Goal: Find specific page/section: Find specific page/section

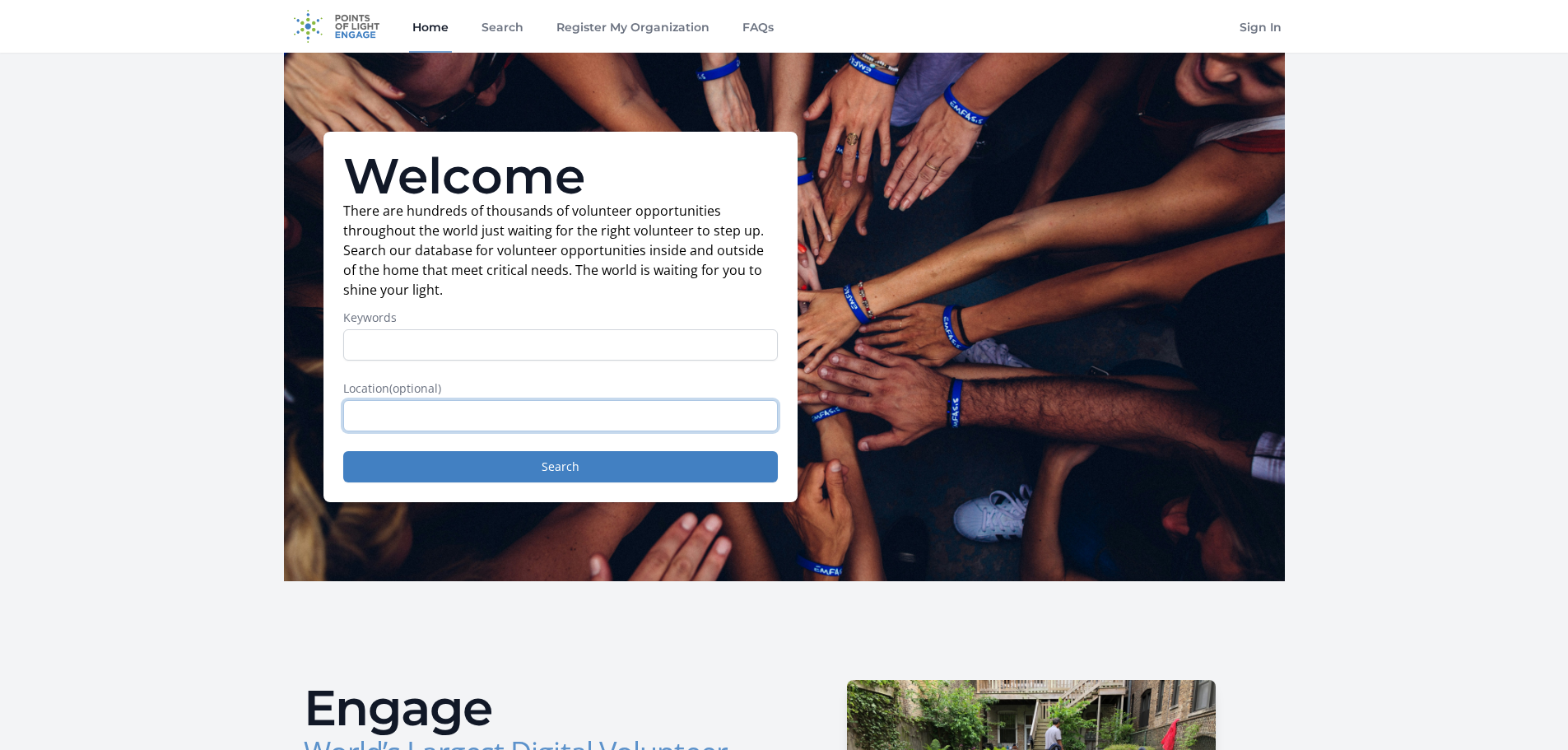
click at [593, 421] on input "text" at bounding box center [561, 416] width 434 height 32
click at [426, 407] on input "text" at bounding box center [561, 416] width 434 height 32
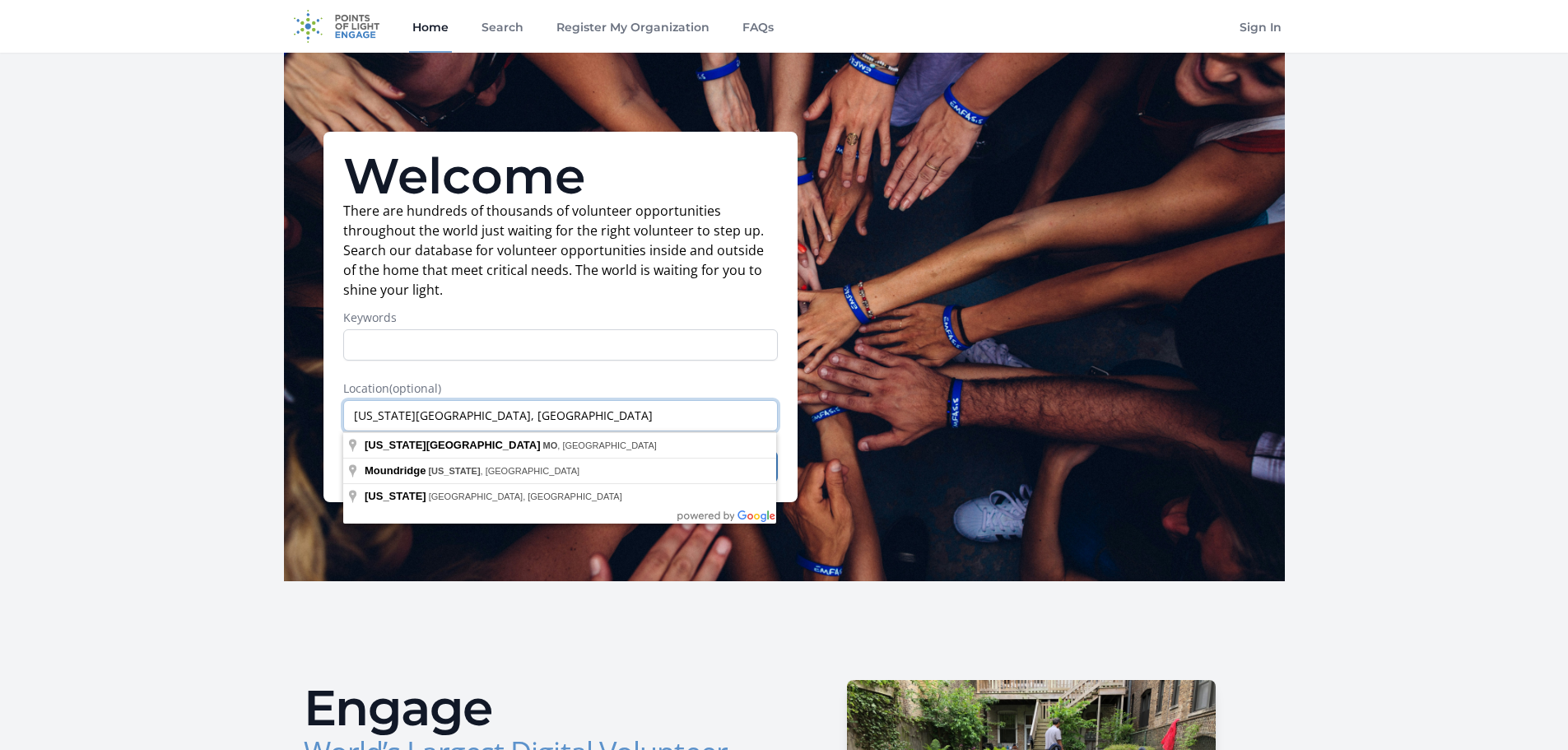
type input "[US_STATE][GEOGRAPHIC_DATA], [GEOGRAPHIC_DATA]"
click at [525, 329] on input "Keywords" at bounding box center [561, 345] width 434 height 32
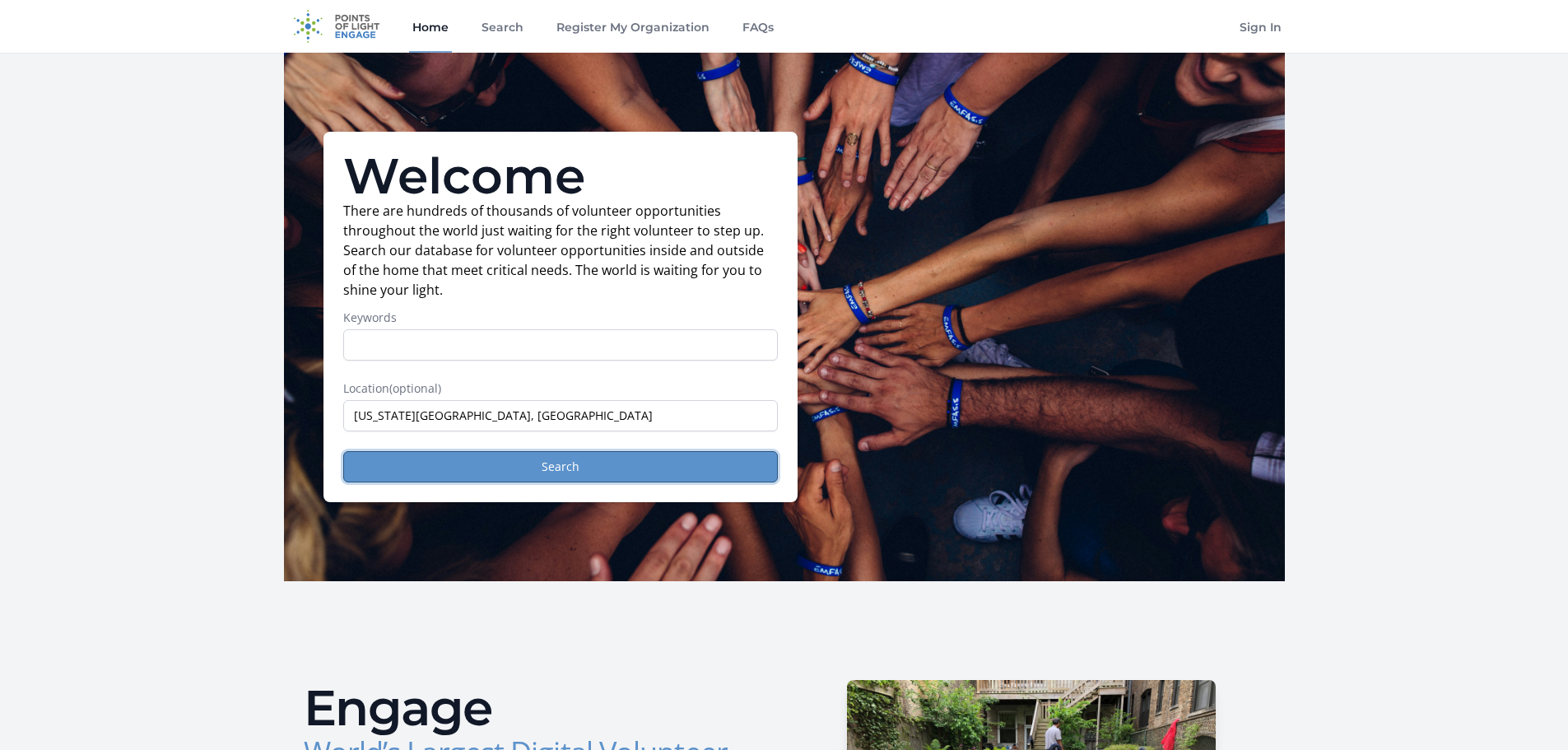
click at [531, 457] on button "Search" at bounding box center [561, 467] width 434 height 32
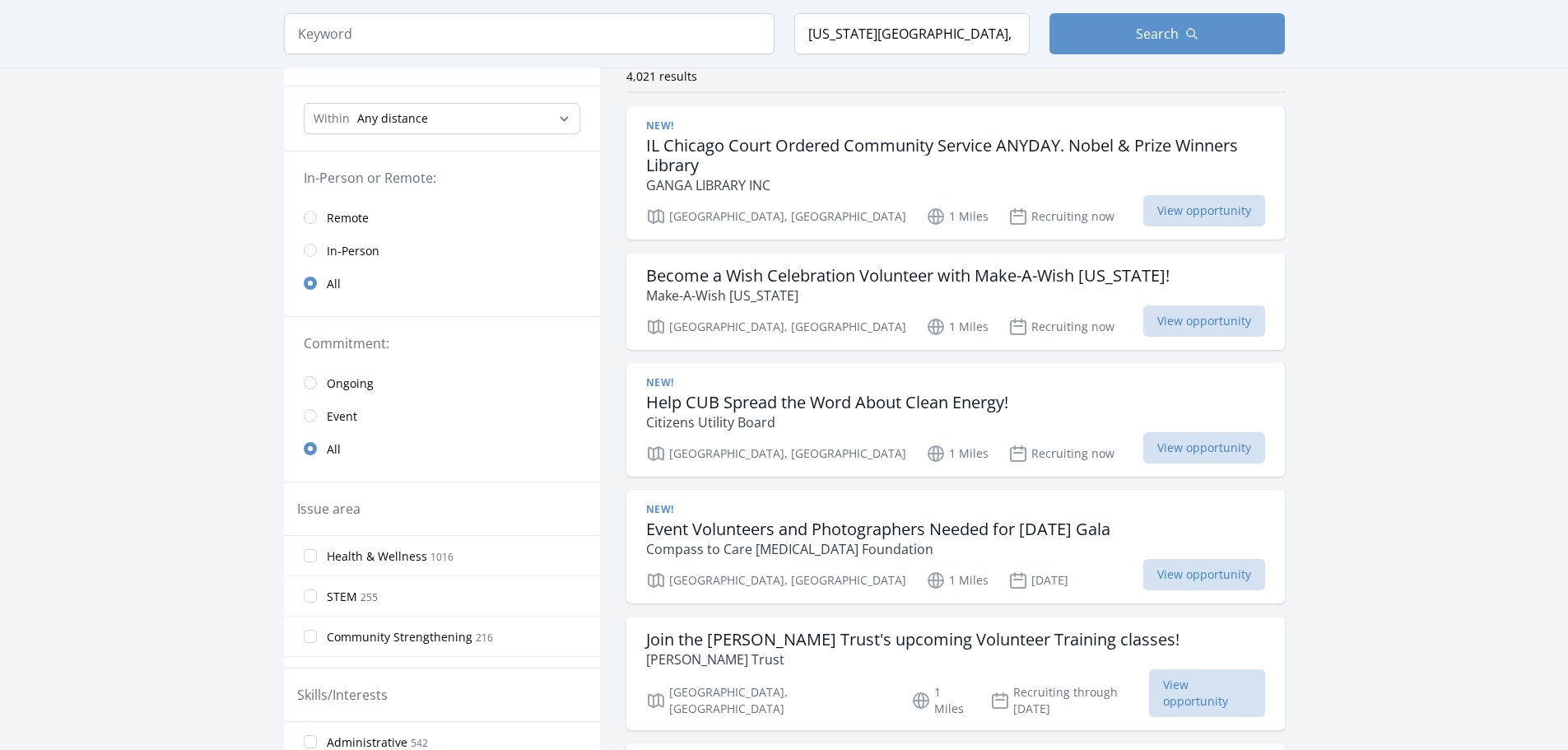
scroll to position [164, 0]
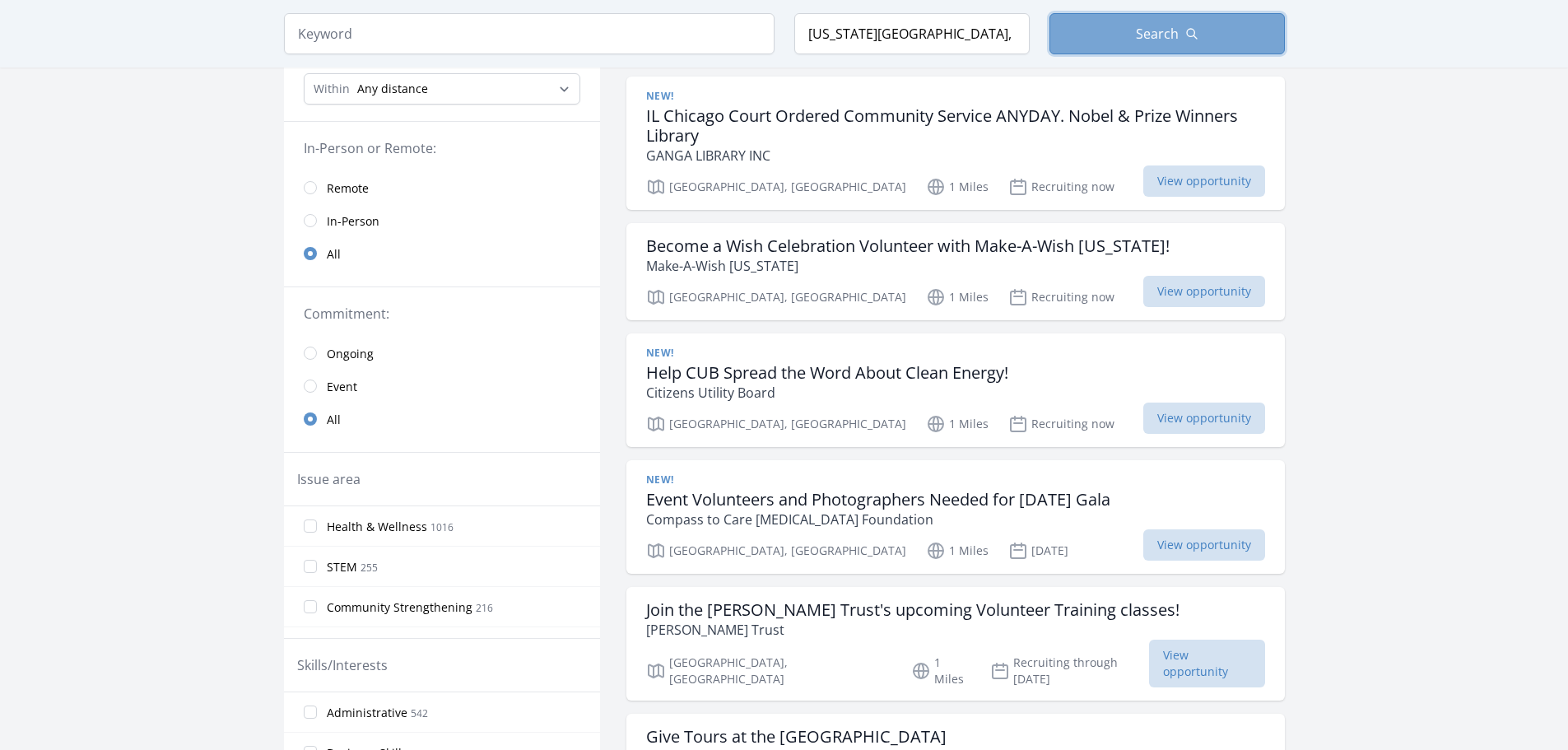
click at [1121, 30] on button "Search" at bounding box center [1167, 34] width 235 height 41
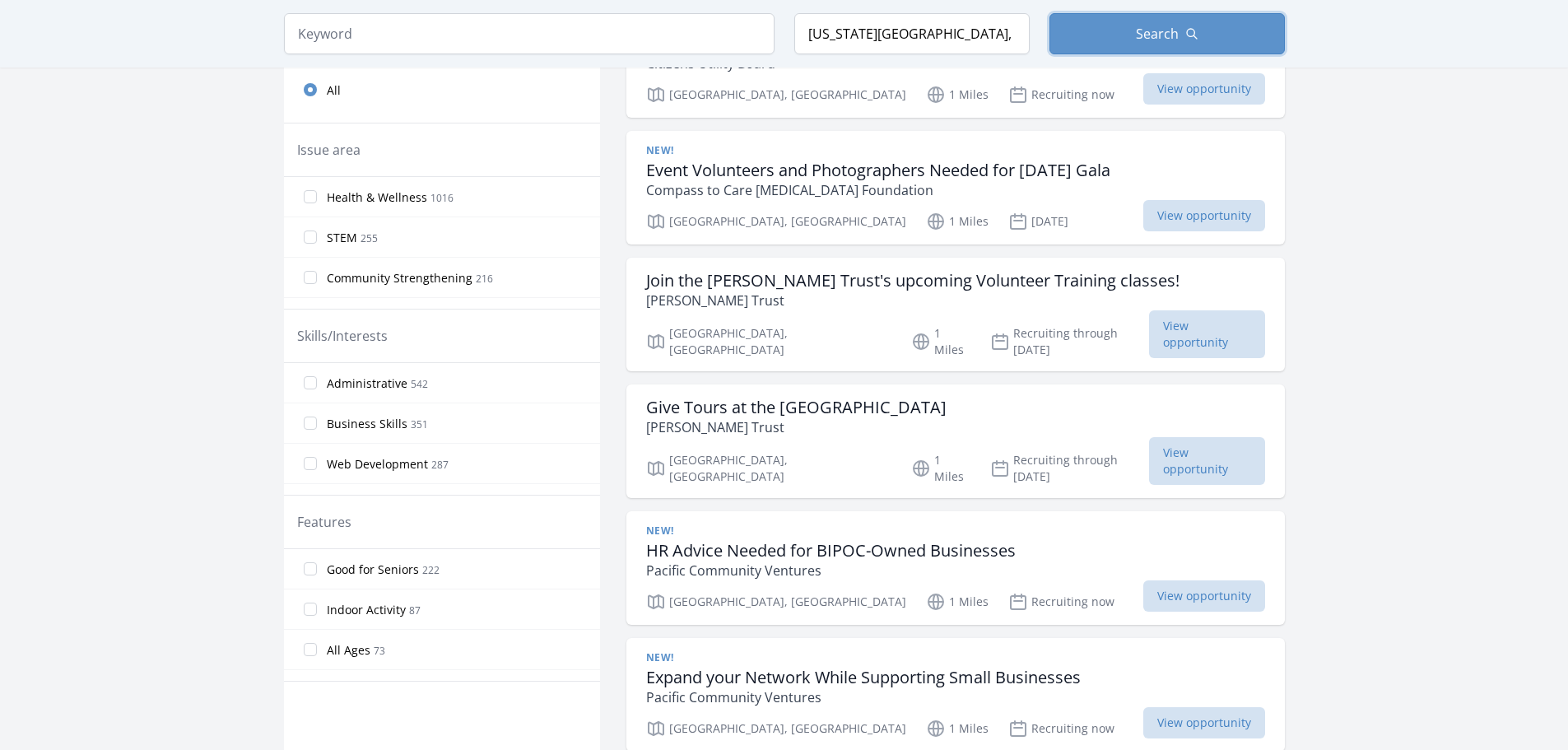
scroll to position [577, 0]
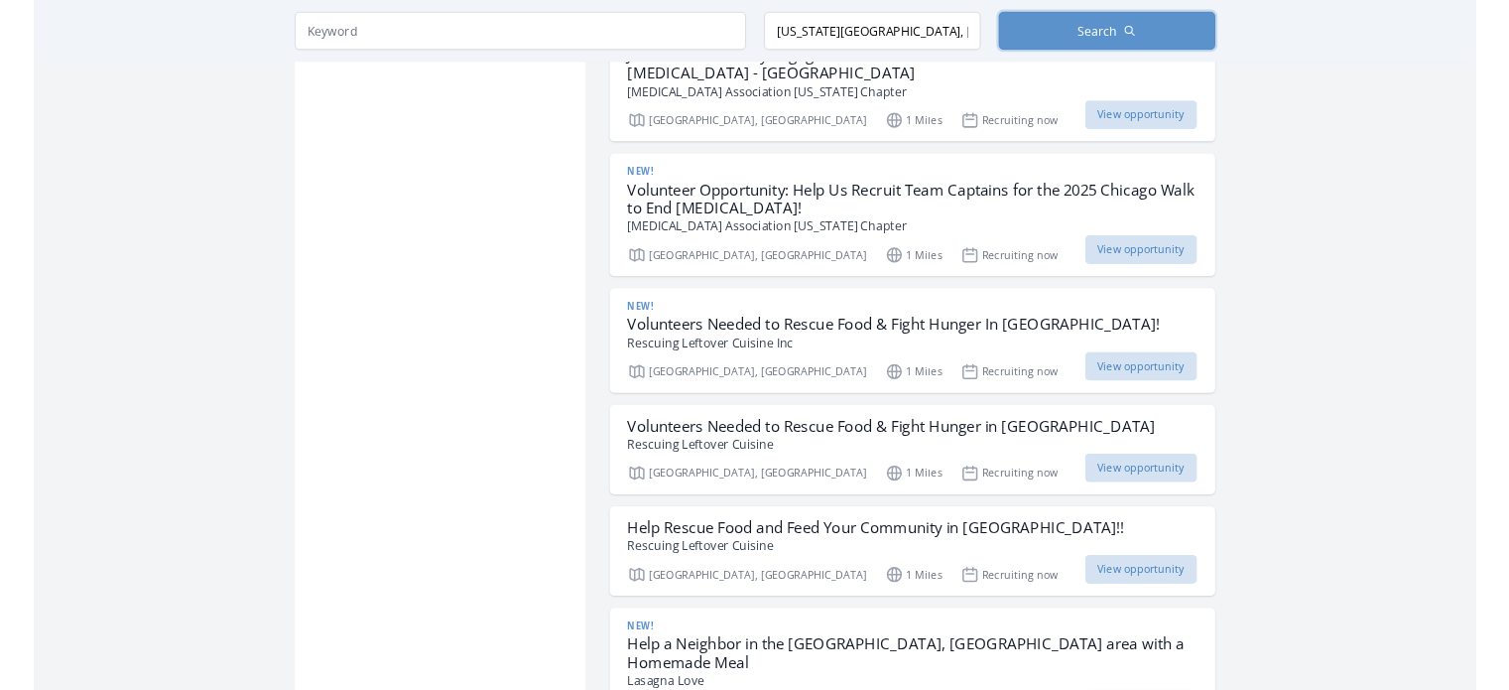
scroll to position [2818, 0]
